Goal: Find specific page/section: Find specific page/section

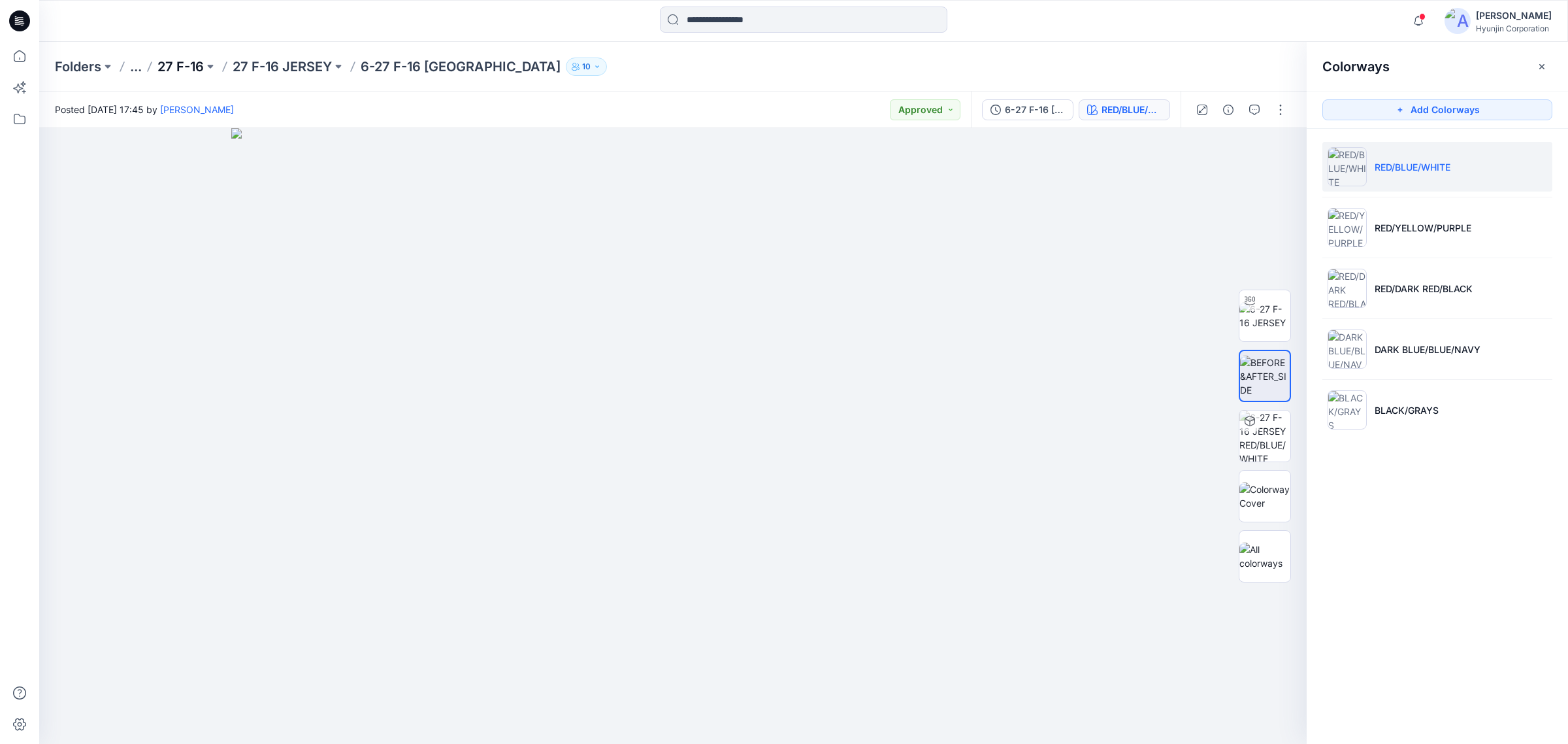
click at [177, 61] on p "27 F-16" at bounding box center [181, 67] width 47 height 19
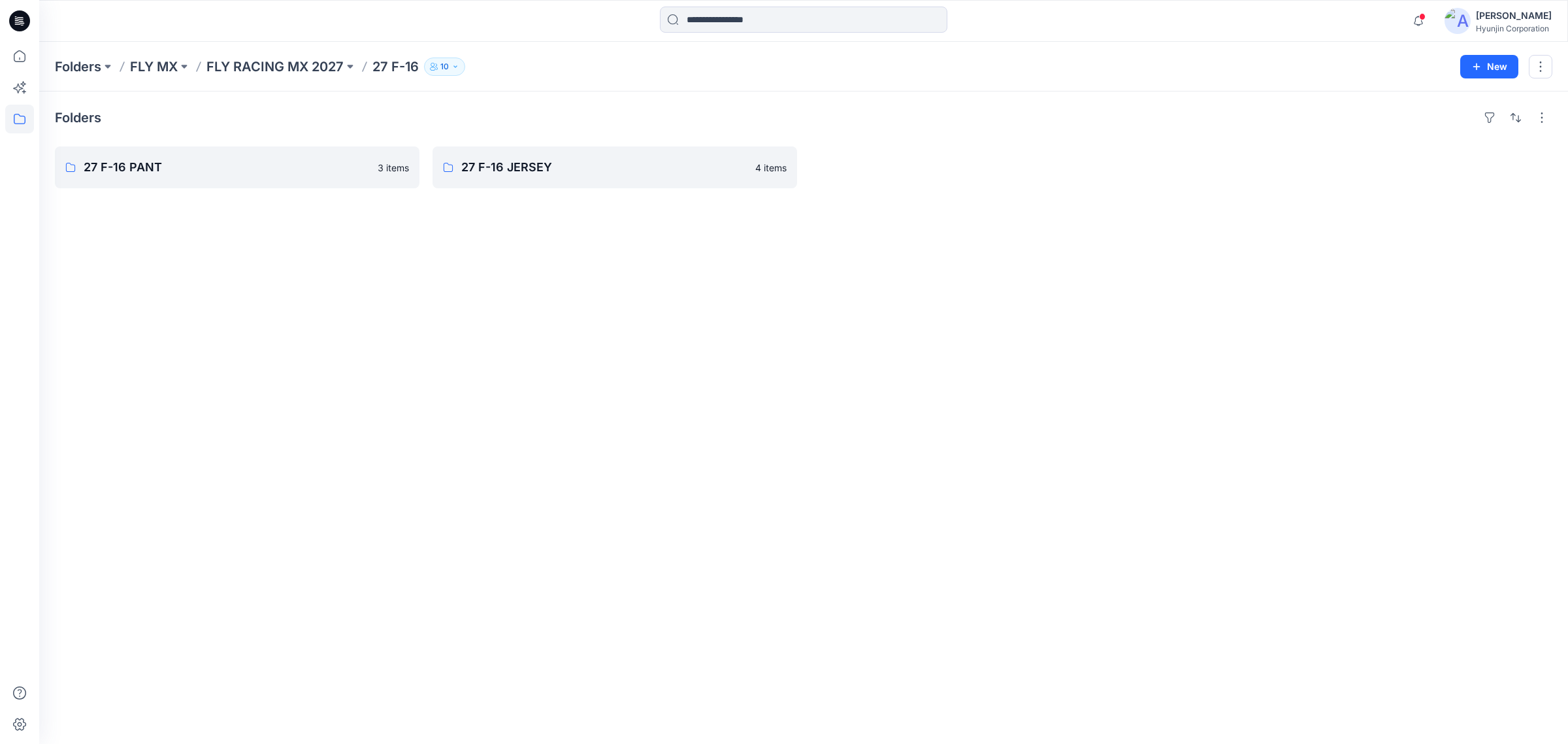
click at [151, 60] on p "FLY MX" at bounding box center [154, 67] width 48 height 19
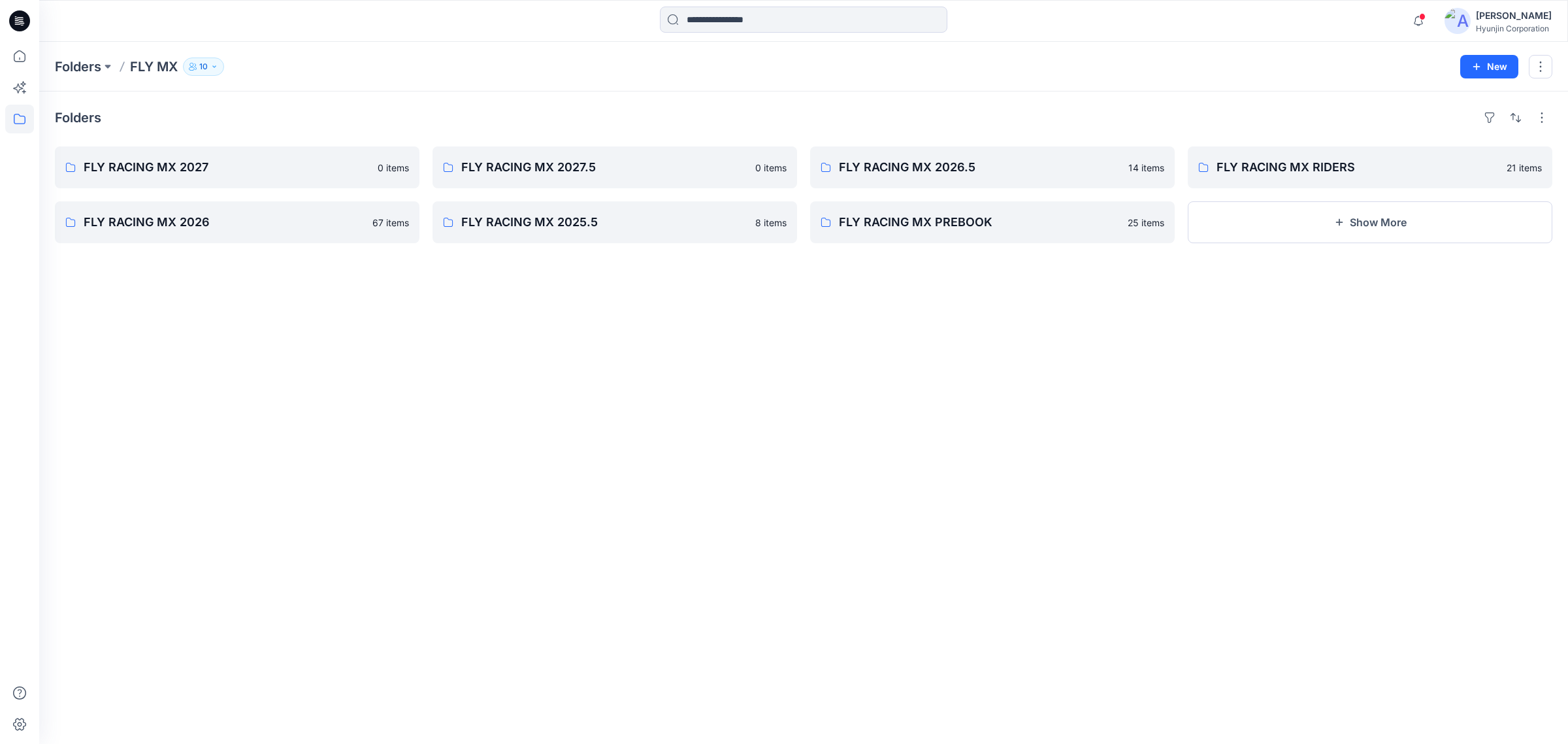
click at [1251, 199] on div "FLY RACING MX RIDERS 21 items Show More" at bounding box center [1370, 195] width 364 height 97
click at [1284, 167] on p "FLY RACING MX RIDERS" at bounding box center [1369, 168] width 305 height 19
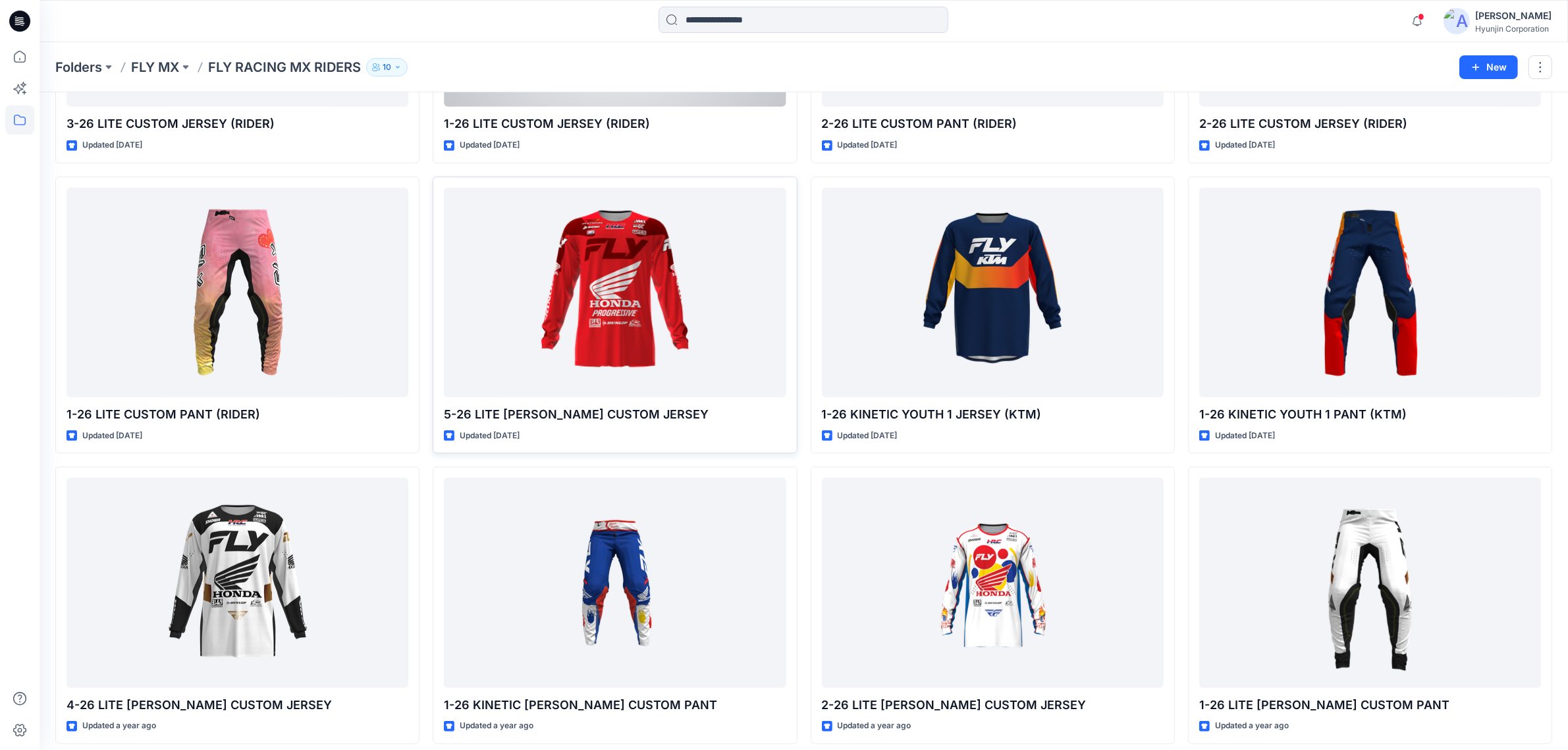
scroll to position [895, 0]
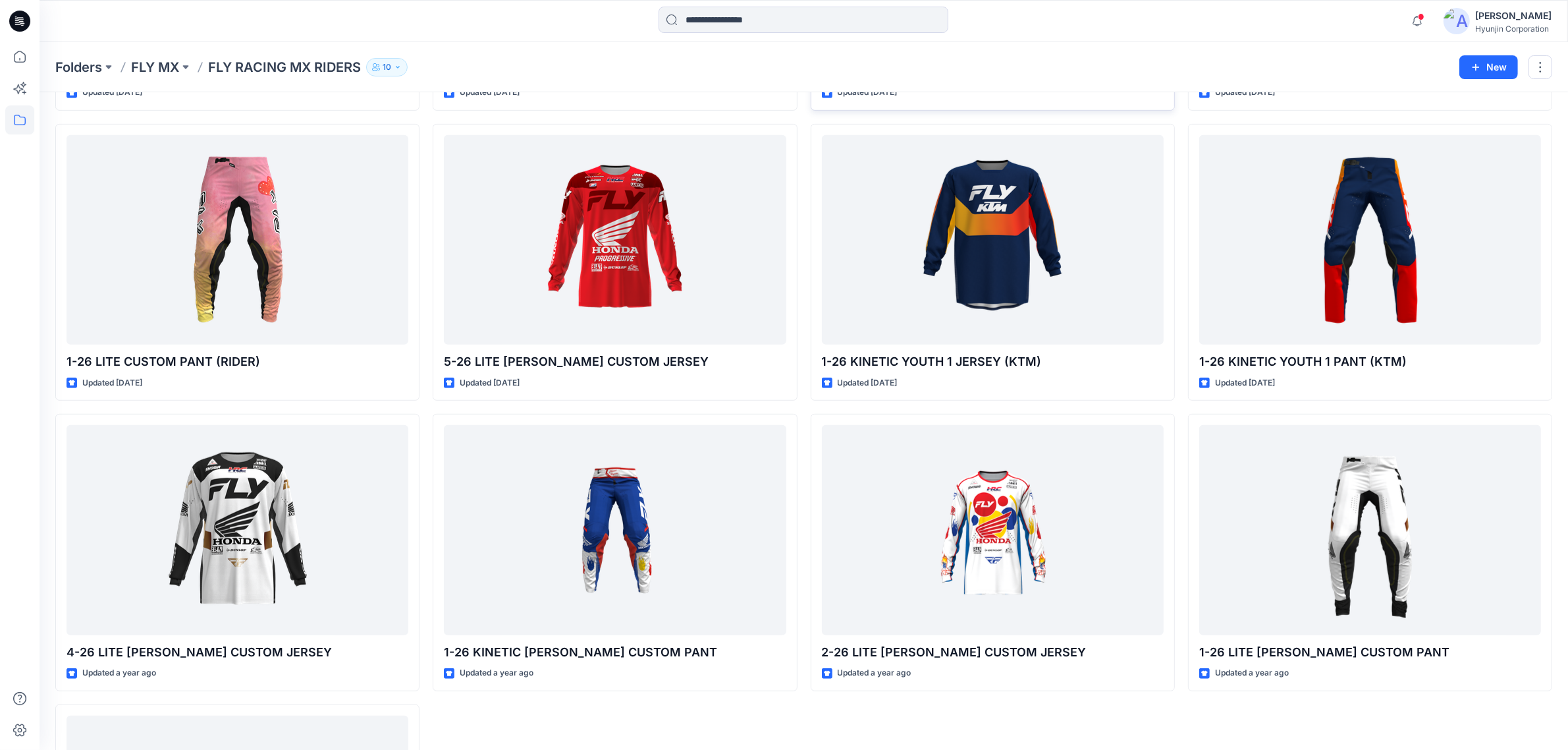
click at [1073, 94] on div "Updated [DATE]" at bounding box center [992, 93] width 342 height 14
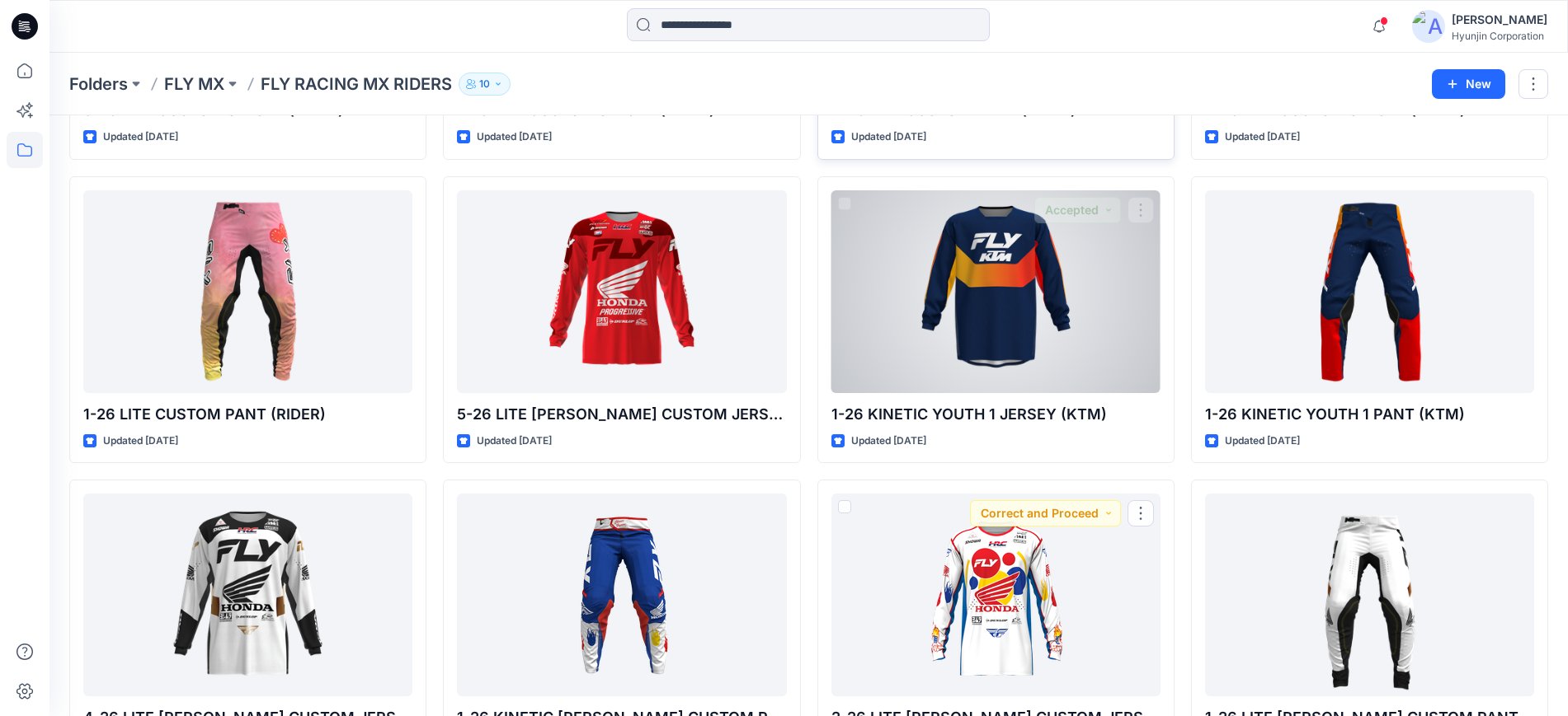
scroll to position [910, 0]
